Goal: Task Accomplishment & Management: Manage account settings

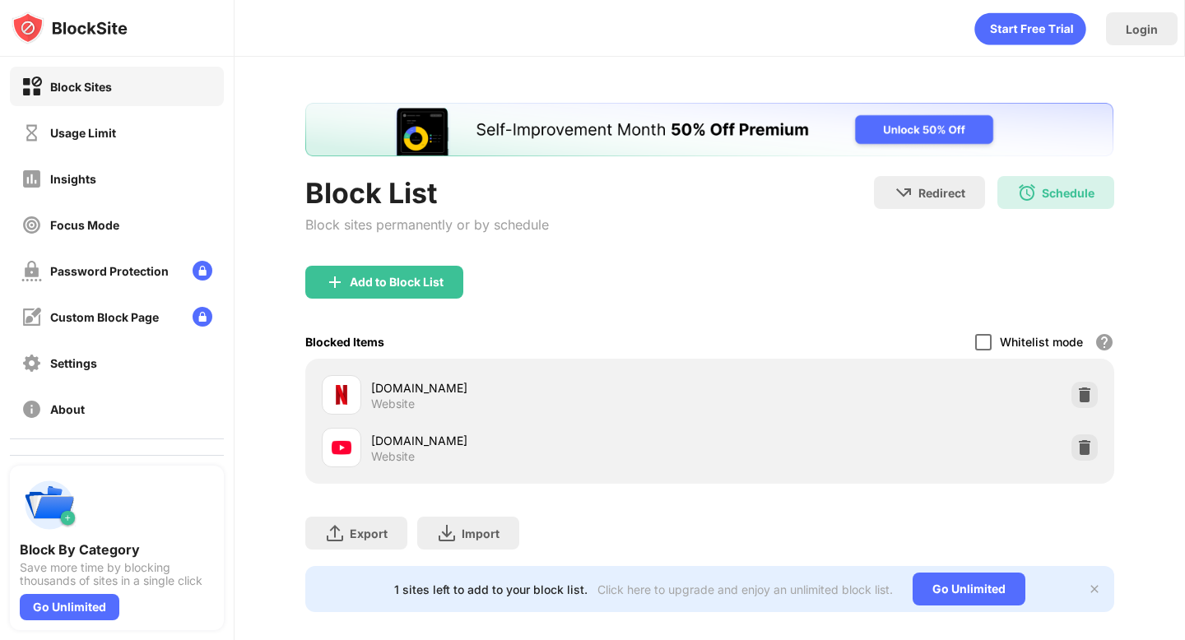
click at [986, 338] on div at bounding box center [983, 342] width 16 height 16
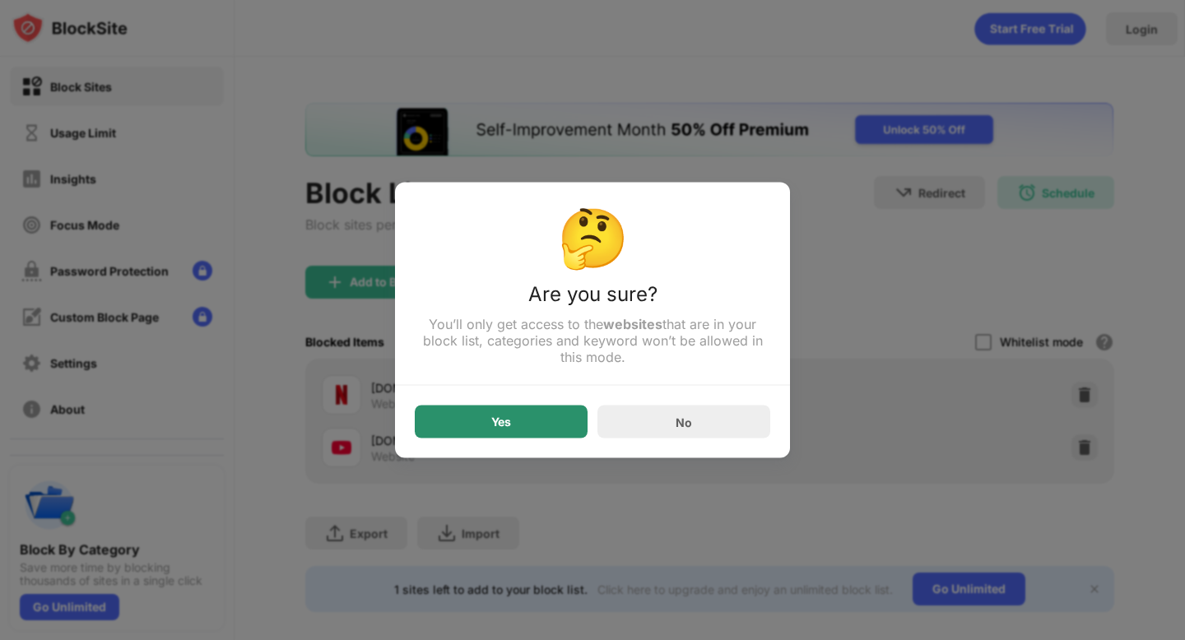
click at [438, 432] on div "Yes" at bounding box center [501, 422] width 173 height 33
